Goal: Task Accomplishment & Management: Use online tool/utility

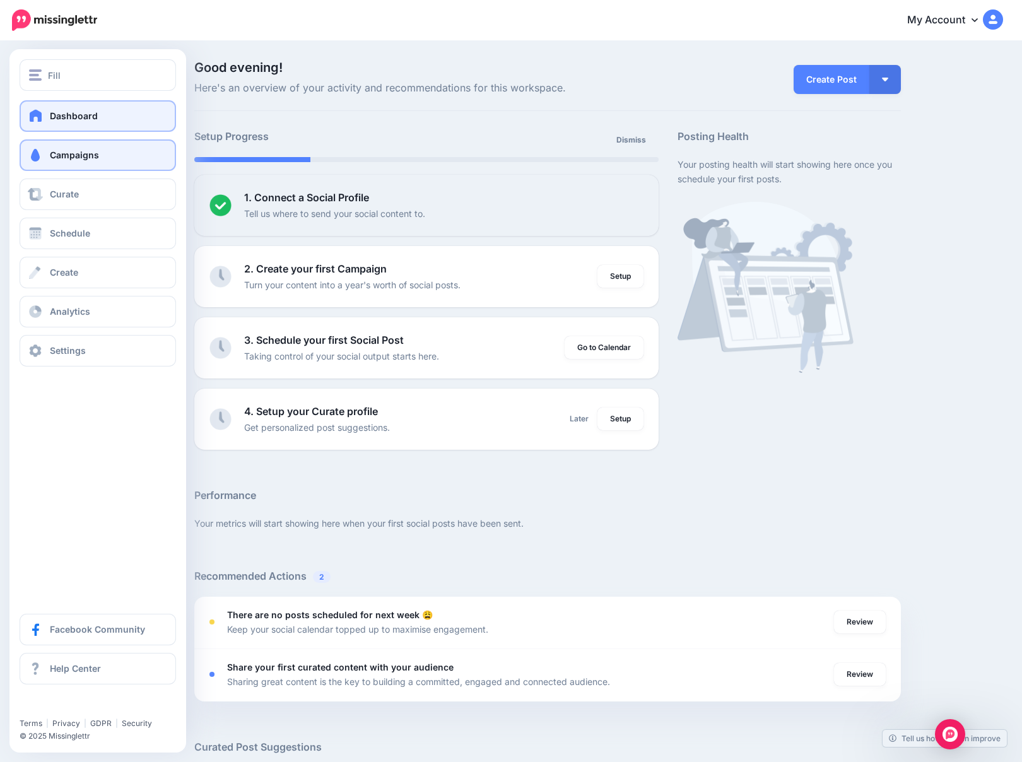
click at [116, 153] on link "Campaigns" at bounding box center [98, 155] width 156 height 32
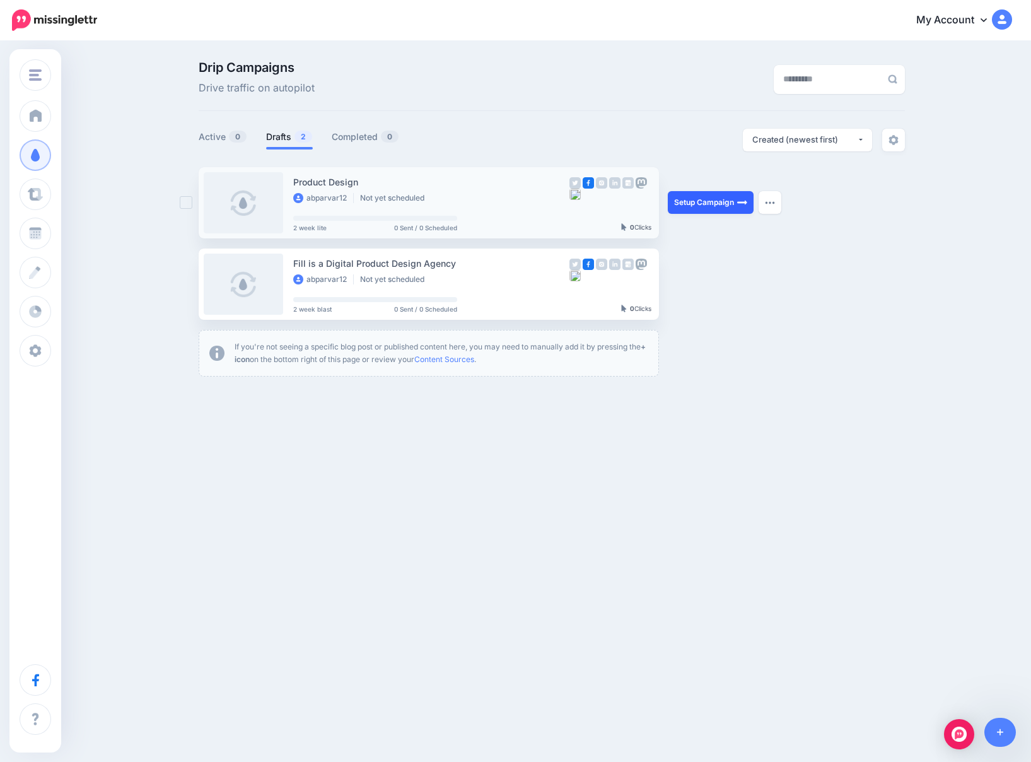
click at [730, 207] on link "Setup Campaign" at bounding box center [711, 202] width 86 height 23
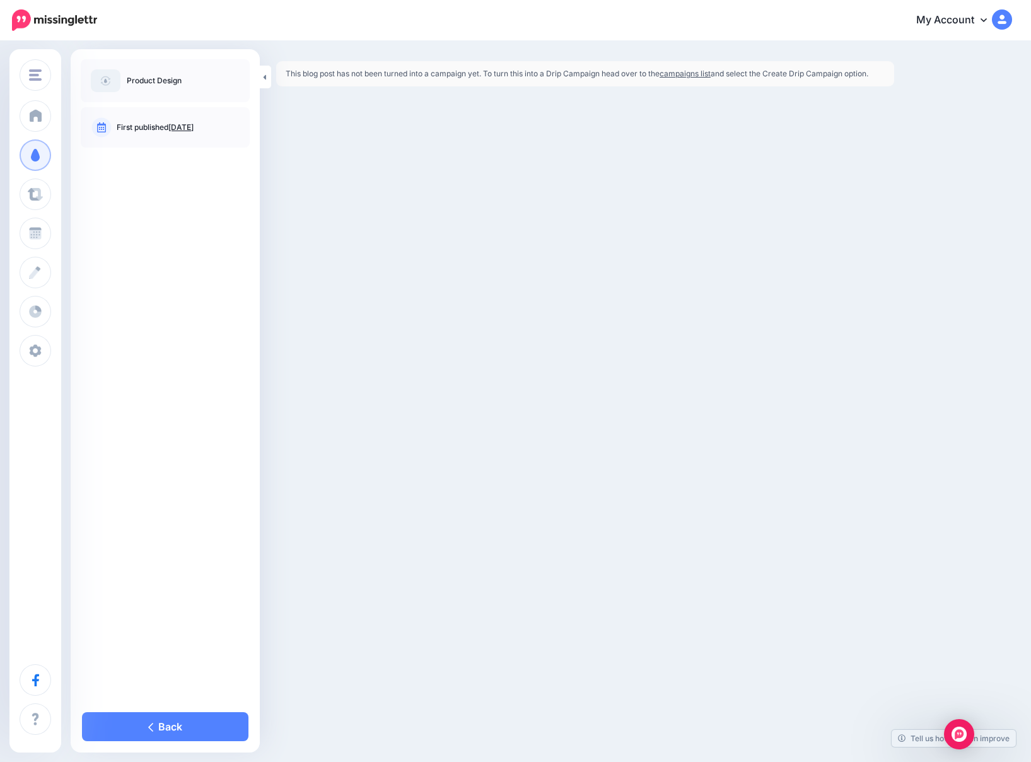
click at [190, 83] on ul "Product Design" at bounding box center [165, 80] width 149 height 23
drag, startPoint x: 962, startPoint y: 733, endPoint x: 943, endPoint y: 730, distance: 18.5
click at [962, 733] on img "Open Intercom Messenger" at bounding box center [959, 734] width 15 height 15
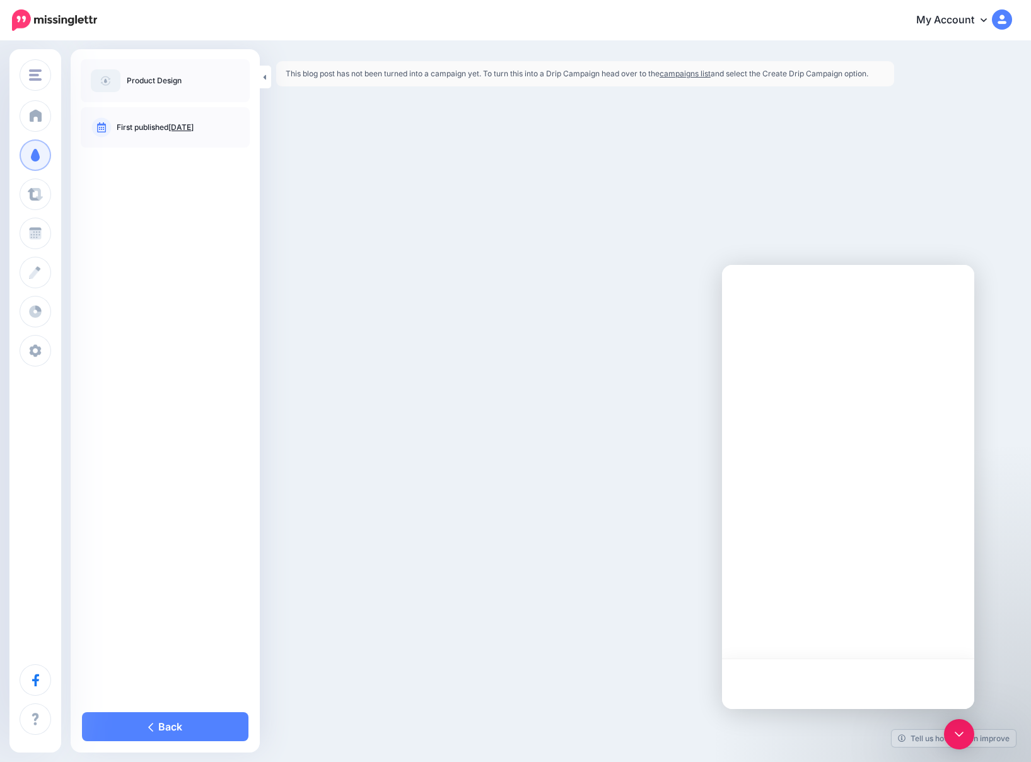
click at [630, 605] on div "Fill Fill Add Workspace Dashboard Campaigns Curate Schedule Create Analytics Se…" at bounding box center [515, 381] width 1031 height 762
click at [972, 20] on link "My Account" at bounding box center [958, 20] width 108 height 31
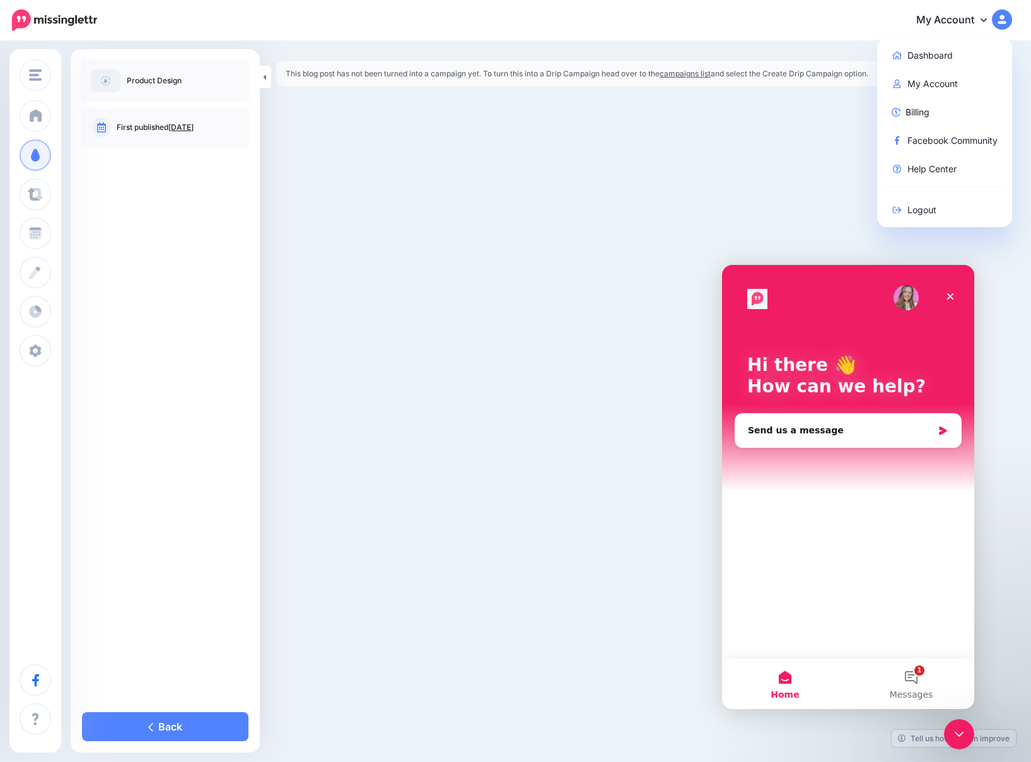
click at [777, 210] on div "Fill Fill Add Workspace Dashboard Campaigns Curate Schedule Create Analytics Se…" at bounding box center [515, 381] width 1031 height 762
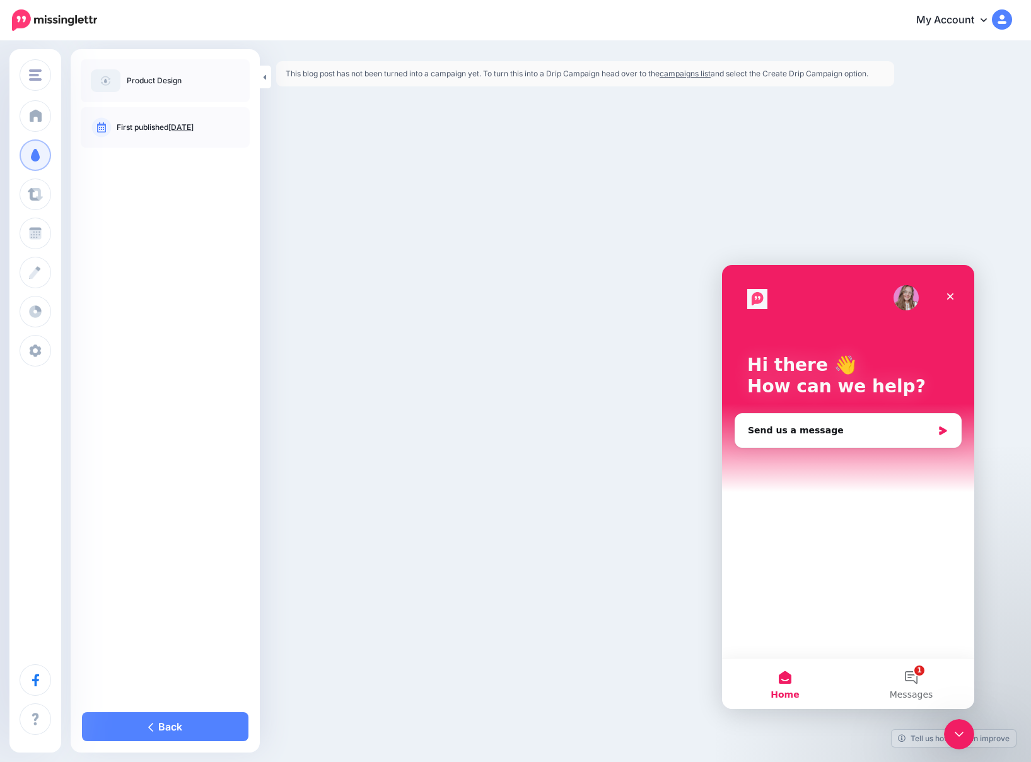
click at [979, 18] on link "My Account" at bounding box center [958, 20] width 108 height 31
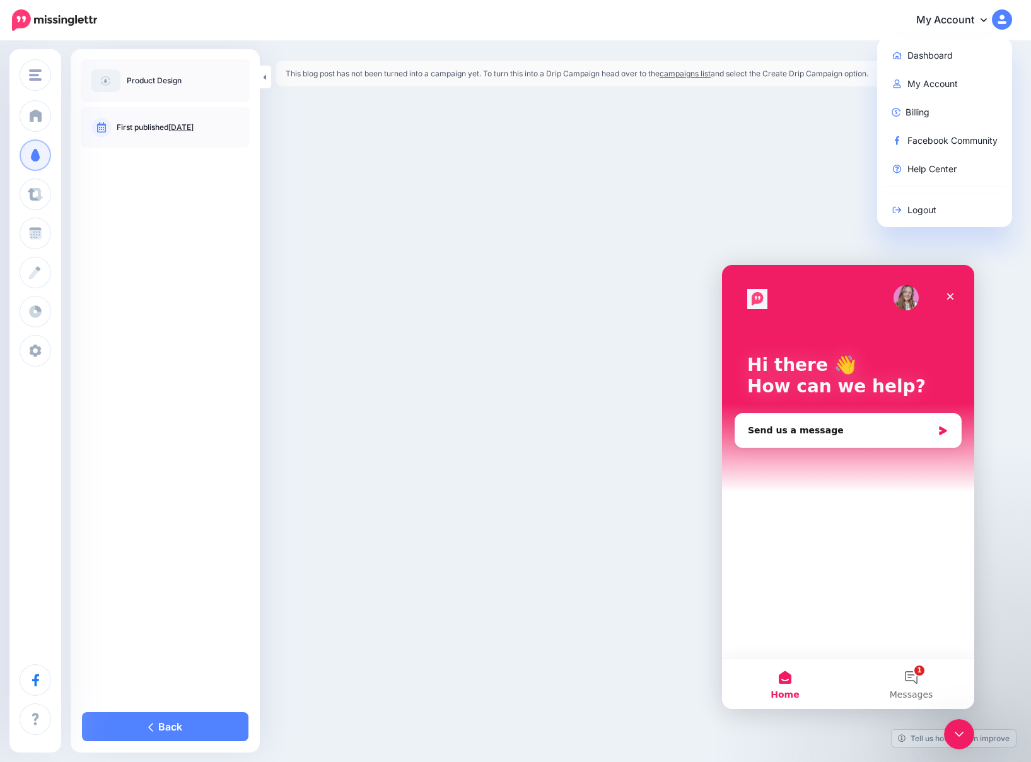
click at [854, 24] on div "My Account Dashboard My Account Billing Facebook Community Help Center Logout" at bounding box center [562, 20] width 899 height 31
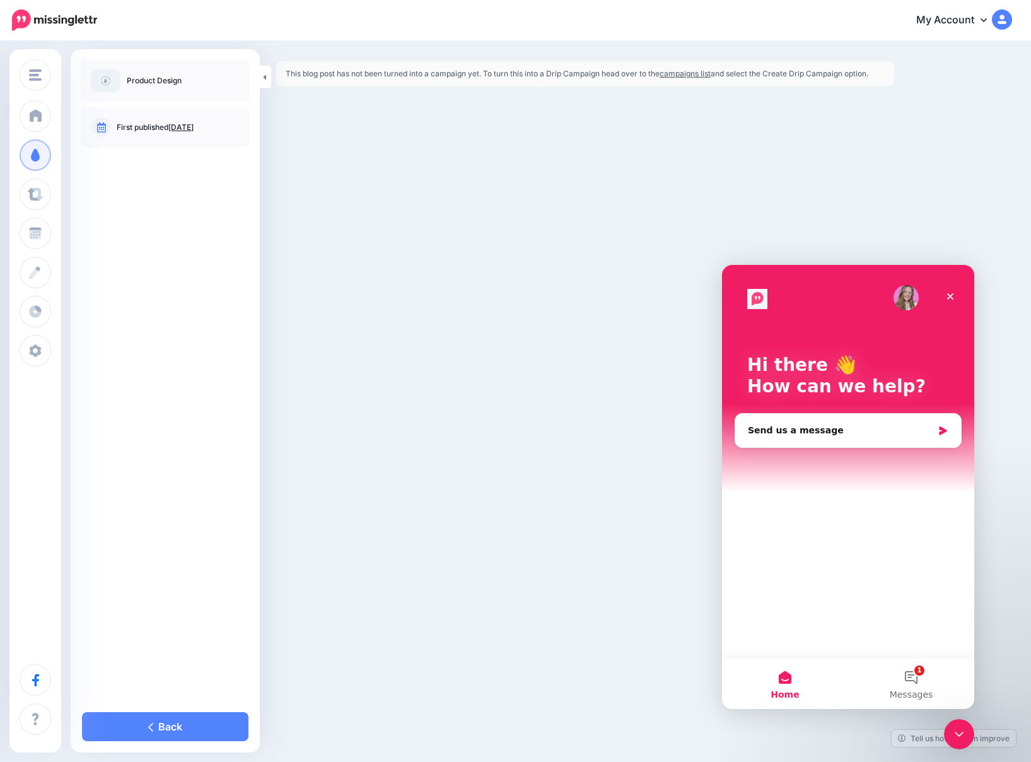
click at [983, 20] on icon at bounding box center [984, 20] width 6 height 4
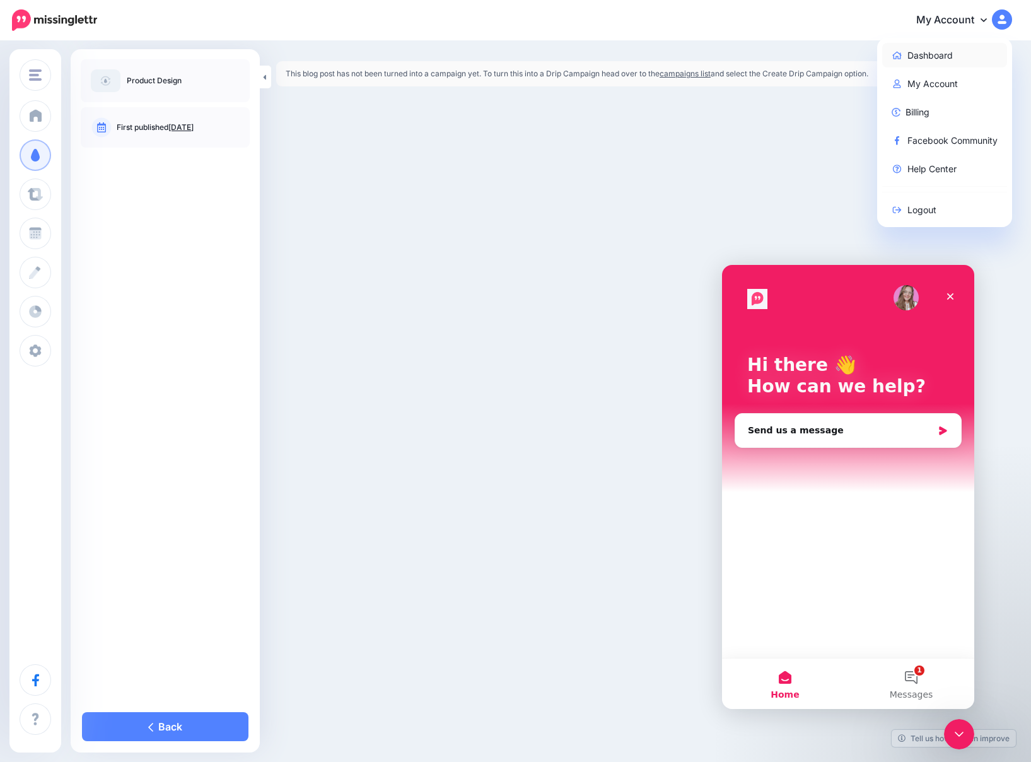
click at [945, 56] on link "Dashboard" at bounding box center [944, 55] width 125 height 25
